Goal: Task Accomplishment & Management: Use online tool/utility

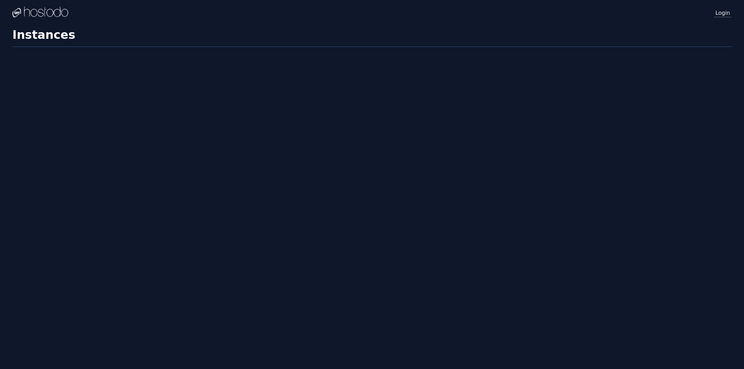
click at [727, 13] on link "Login" at bounding box center [723, 12] width 18 height 10
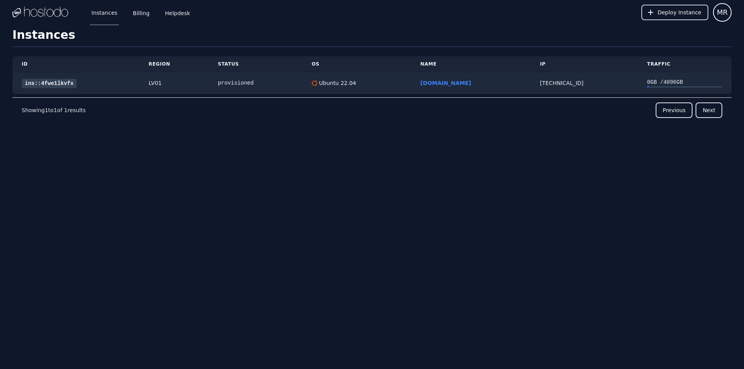
click at [664, 11] on span "Deploy Instance" at bounding box center [680, 13] width 44 height 8
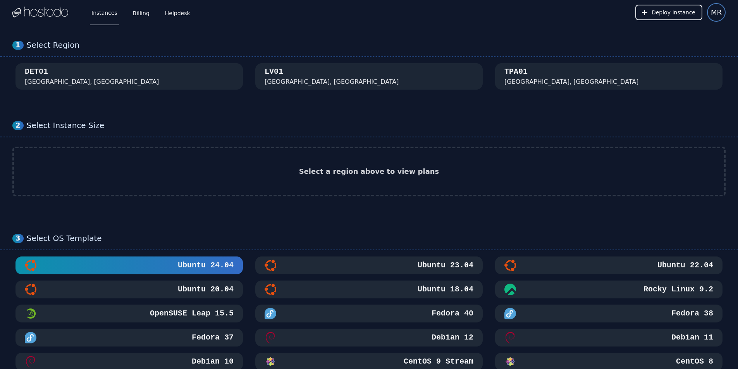
click at [717, 12] on span "MR" at bounding box center [716, 12] width 11 height 11
click at [140, 10] on link "Billing" at bounding box center [141, 13] width 20 height 26
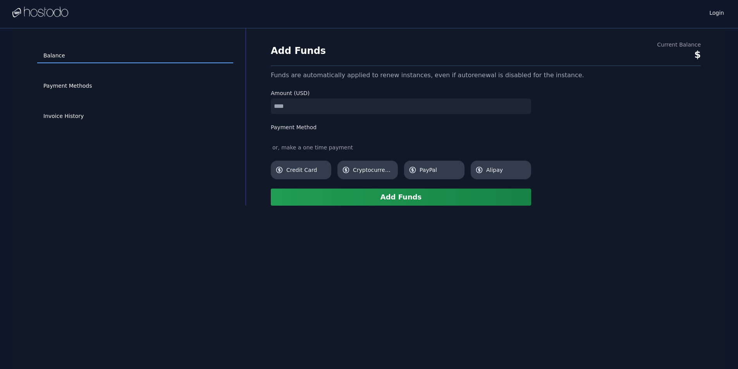
click at [653, 92] on div "Add Funds Current Balance $ Funds are automatically applied to renew instances,…" at bounding box center [485, 123] width 455 height 165
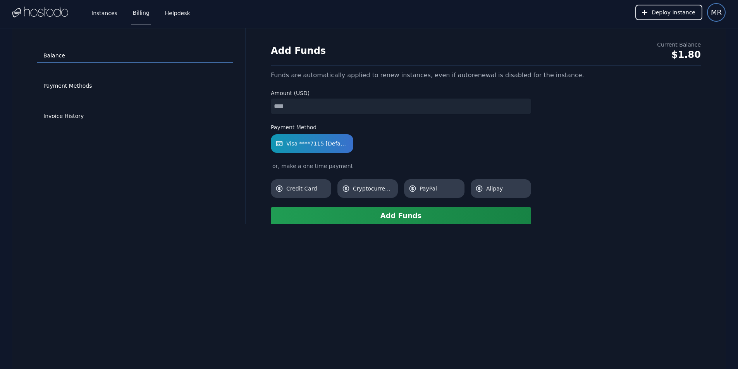
click at [716, 11] on span "MR" at bounding box center [716, 12] width 11 height 11
click at [672, 11] on span "Deploy Instance" at bounding box center [674, 13] width 44 height 8
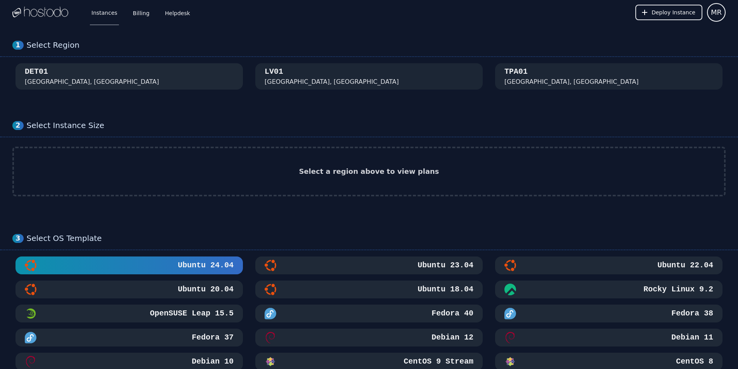
click at [194, 79] on div "DET01 [GEOGRAPHIC_DATA], [GEOGRAPHIC_DATA]" at bounding box center [129, 76] width 209 height 20
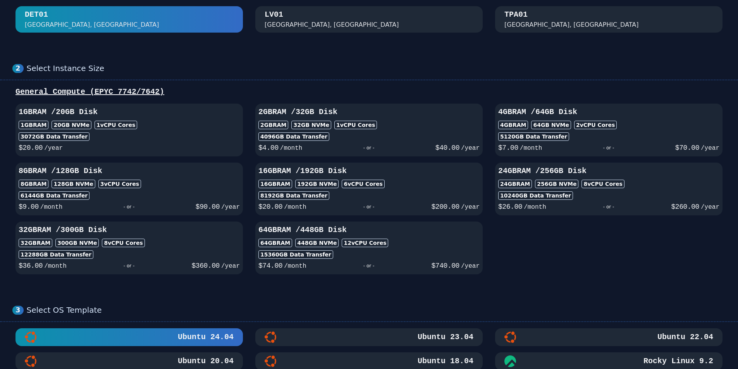
scroll to position [78, 0]
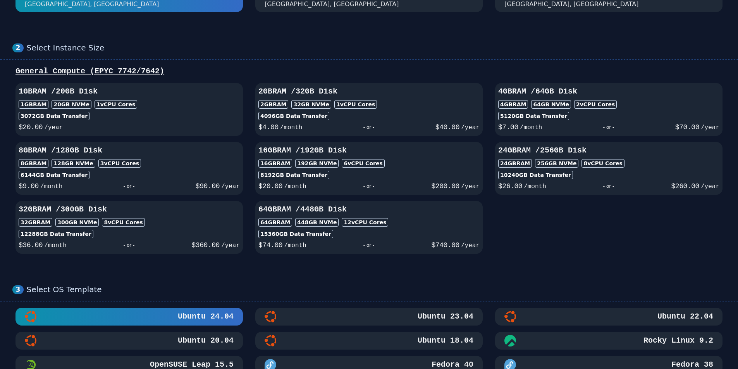
click at [512, 219] on div "1GB RAM / 20 GB Disk 1GB RAM 20 GB NVMe 1 vCPU Cores 3072 GB Data Transfer $ 20…" at bounding box center [368, 168] width 713 height 171
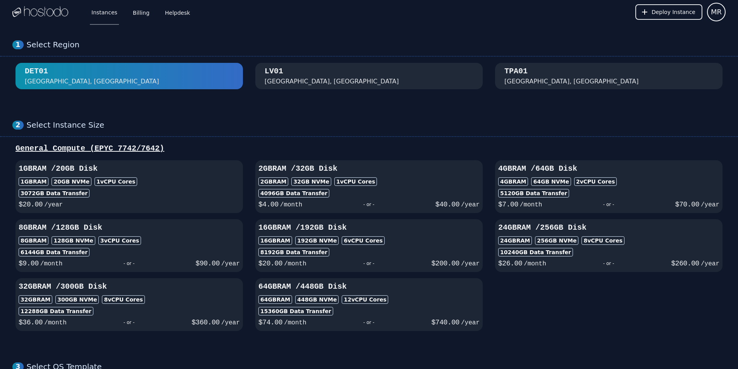
scroll to position [0, 0]
click at [355, 113] on div "2 Select Instance Size General Compute (EPYC 7742/7642) 1GB RAM / 20 GB Disk 1G…" at bounding box center [369, 225] width 738 height 241
click at [335, 74] on div "[GEOGRAPHIC_DATA], [GEOGRAPHIC_DATA]" at bounding box center [369, 76] width 209 height 20
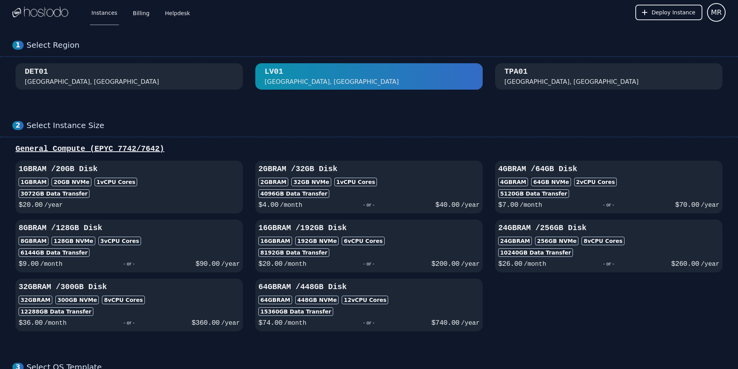
click at [539, 73] on div "TPA01 Tampa, FL" at bounding box center [609, 76] width 209 height 20
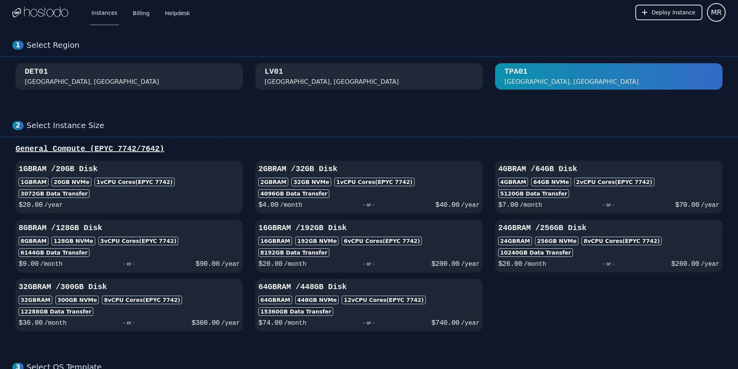
click at [358, 86] on div "LV01 Las Vegas, NV" at bounding box center [369, 76] width 209 height 20
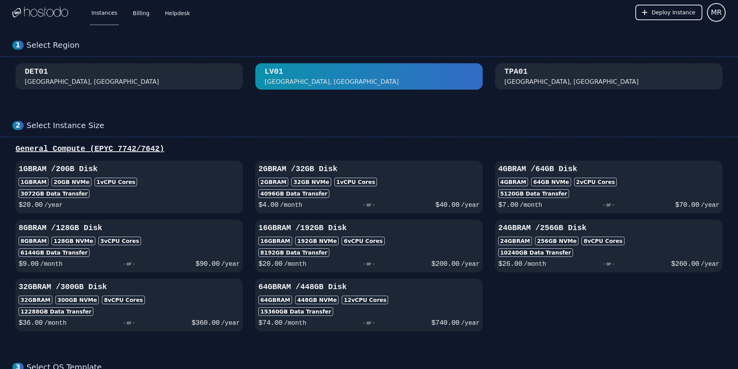
click at [525, 79] on div "[GEOGRAPHIC_DATA], [GEOGRAPHIC_DATA]" at bounding box center [572, 81] width 134 height 9
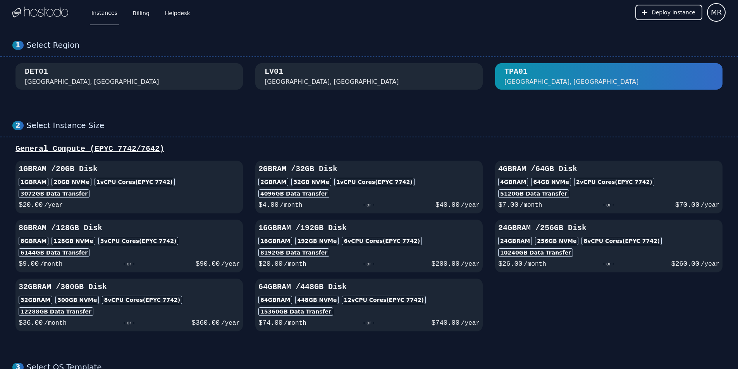
click at [186, 76] on div "DET01 Detroit, MI" at bounding box center [129, 76] width 209 height 20
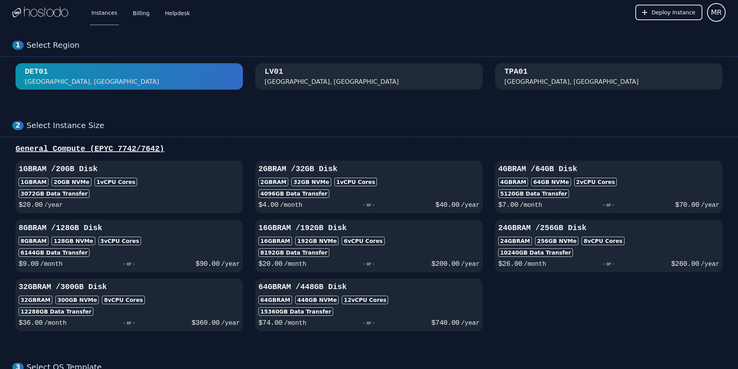
click at [273, 76] on div "LV01" at bounding box center [274, 71] width 19 height 11
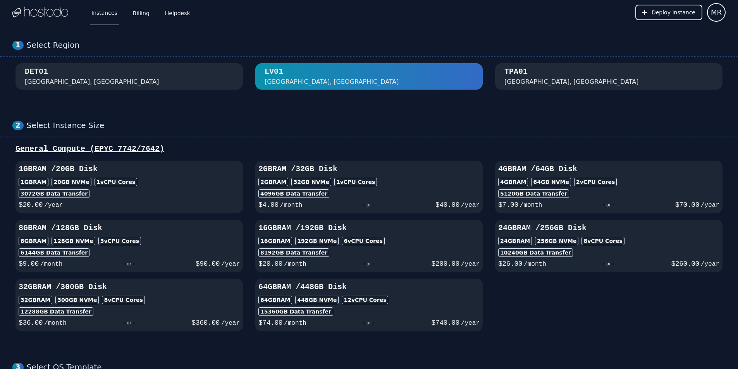
click at [534, 69] on div "TPA01 Tampa, FL" at bounding box center [609, 76] width 209 height 20
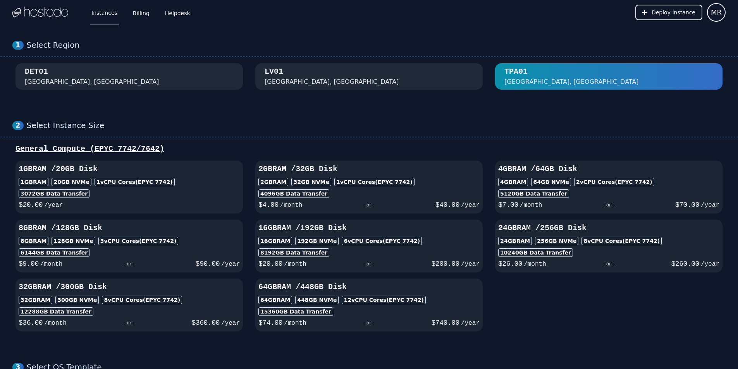
click at [0, 181] on div "General Compute (EPYC 7742/7642) 1GB RAM / 20 GB Disk 1GB RAM 20 GB NVMe 1 vCPU…" at bounding box center [369, 237] width 738 height 188
click at [362, 123] on div "Select Instance Size" at bounding box center [376, 126] width 699 height 10
